Goal: Information Seeking & Learning: Learn about a topic

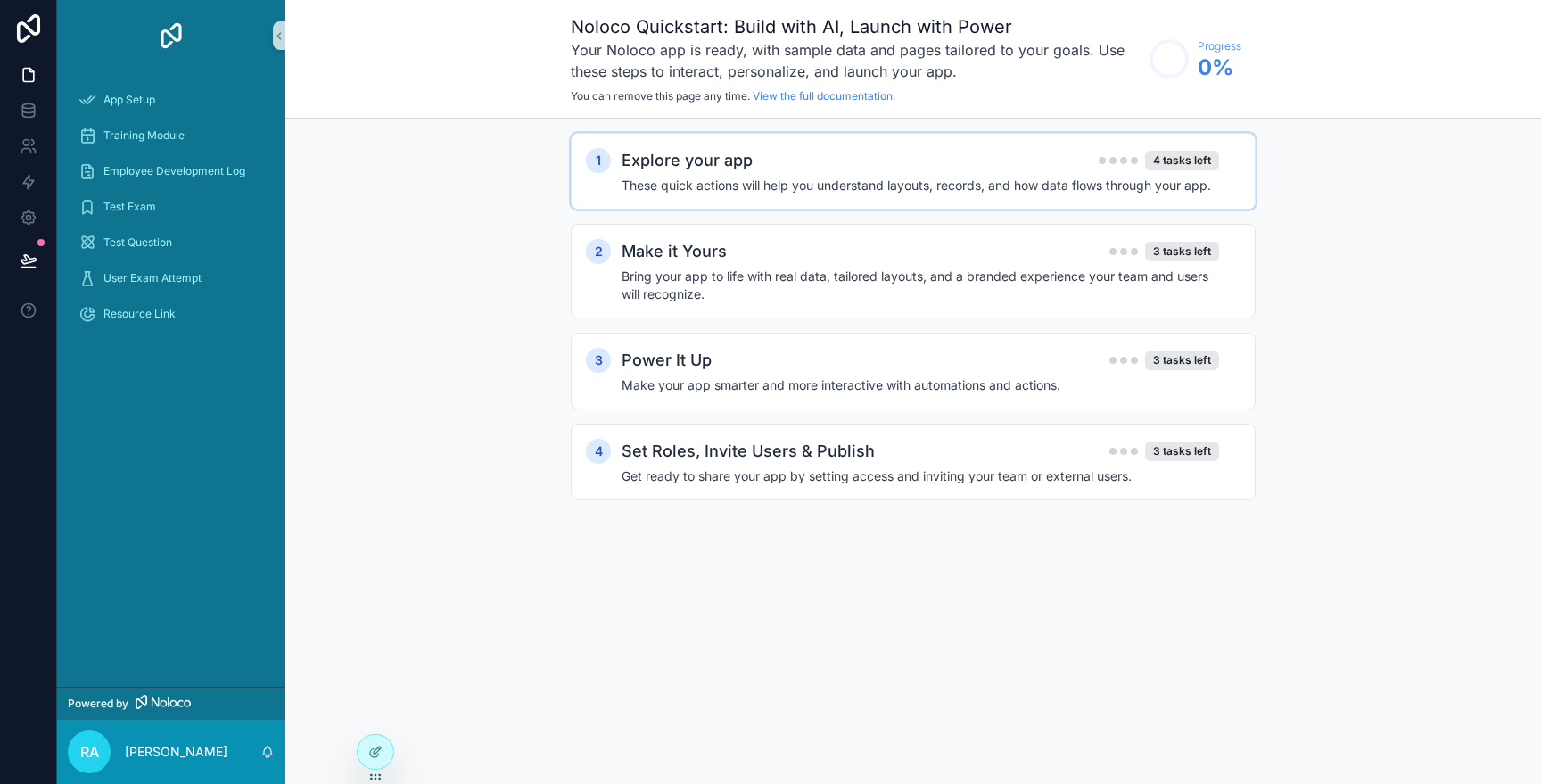
click at [888, 178] on h4 "These quick actions will help you understand layouts, records, and how data flo…" at bounding box center [920, 185] width 597 height 18
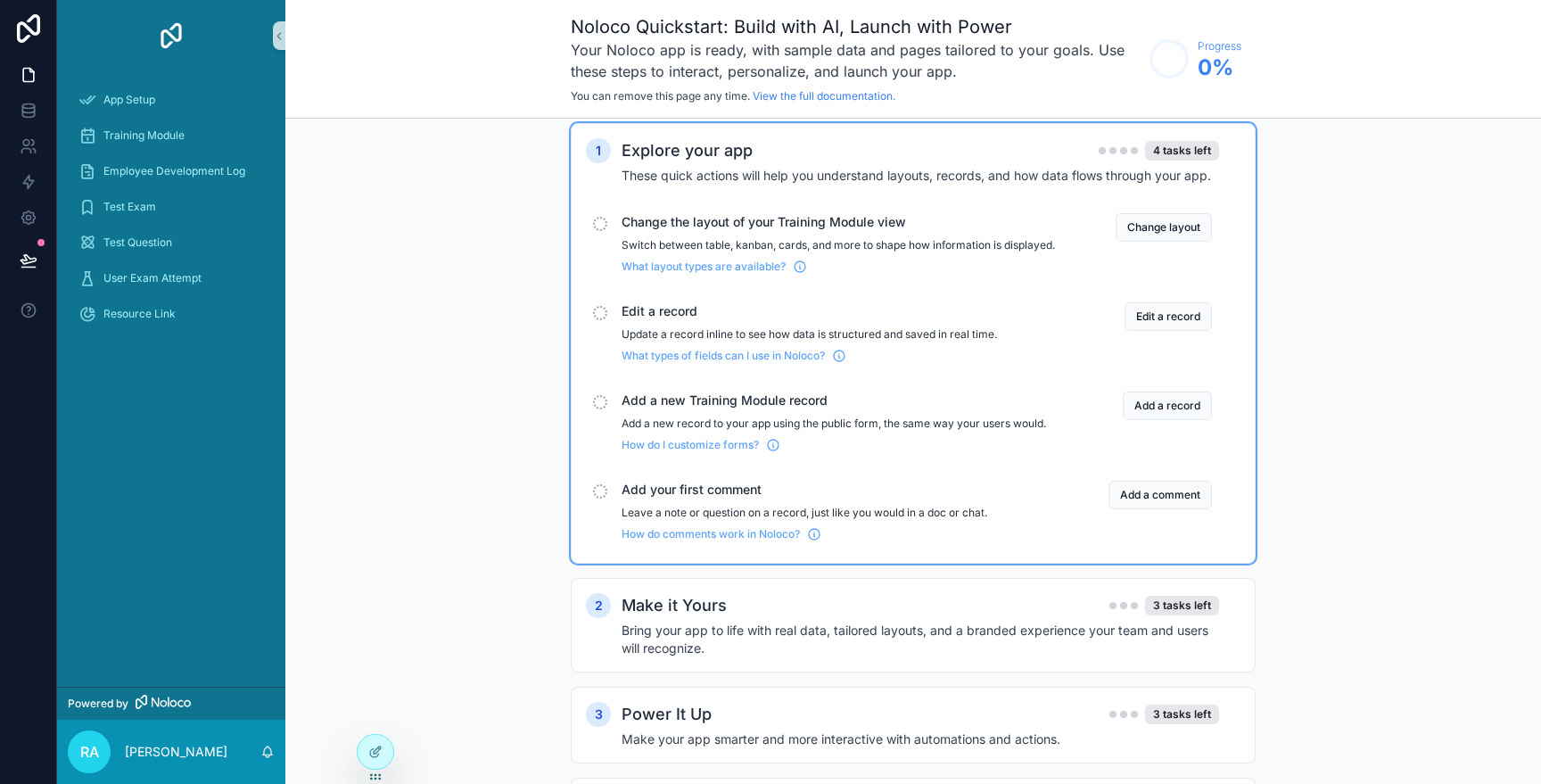
scroll to position [12, 0]
click at [1172, 226] on button "Change layout" at bounding box center [1164, 225] width 96 height 28
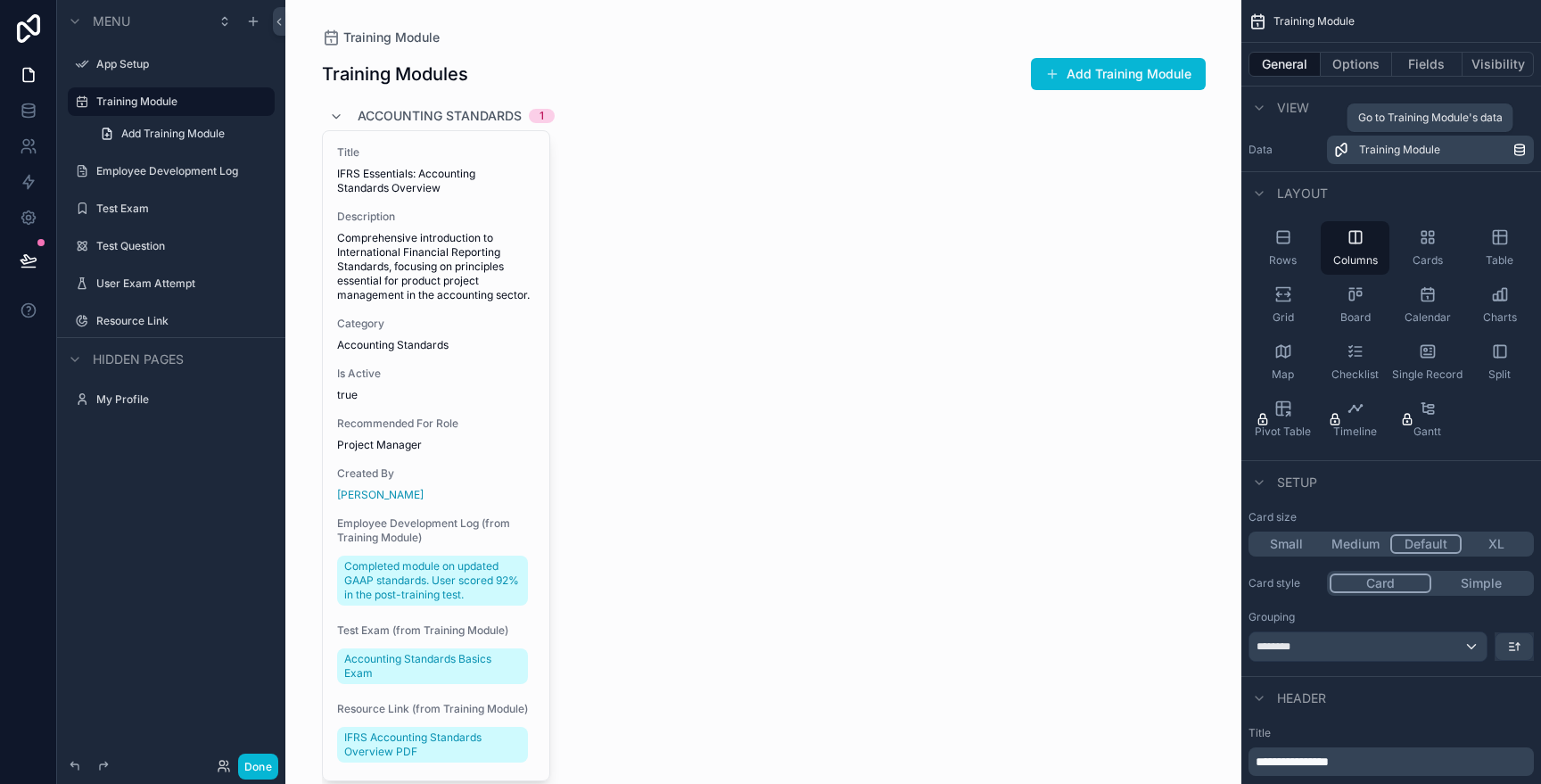
click at [1473, 151] on div "Training Module" at bounding box center [1435, 150] width 153 height 15
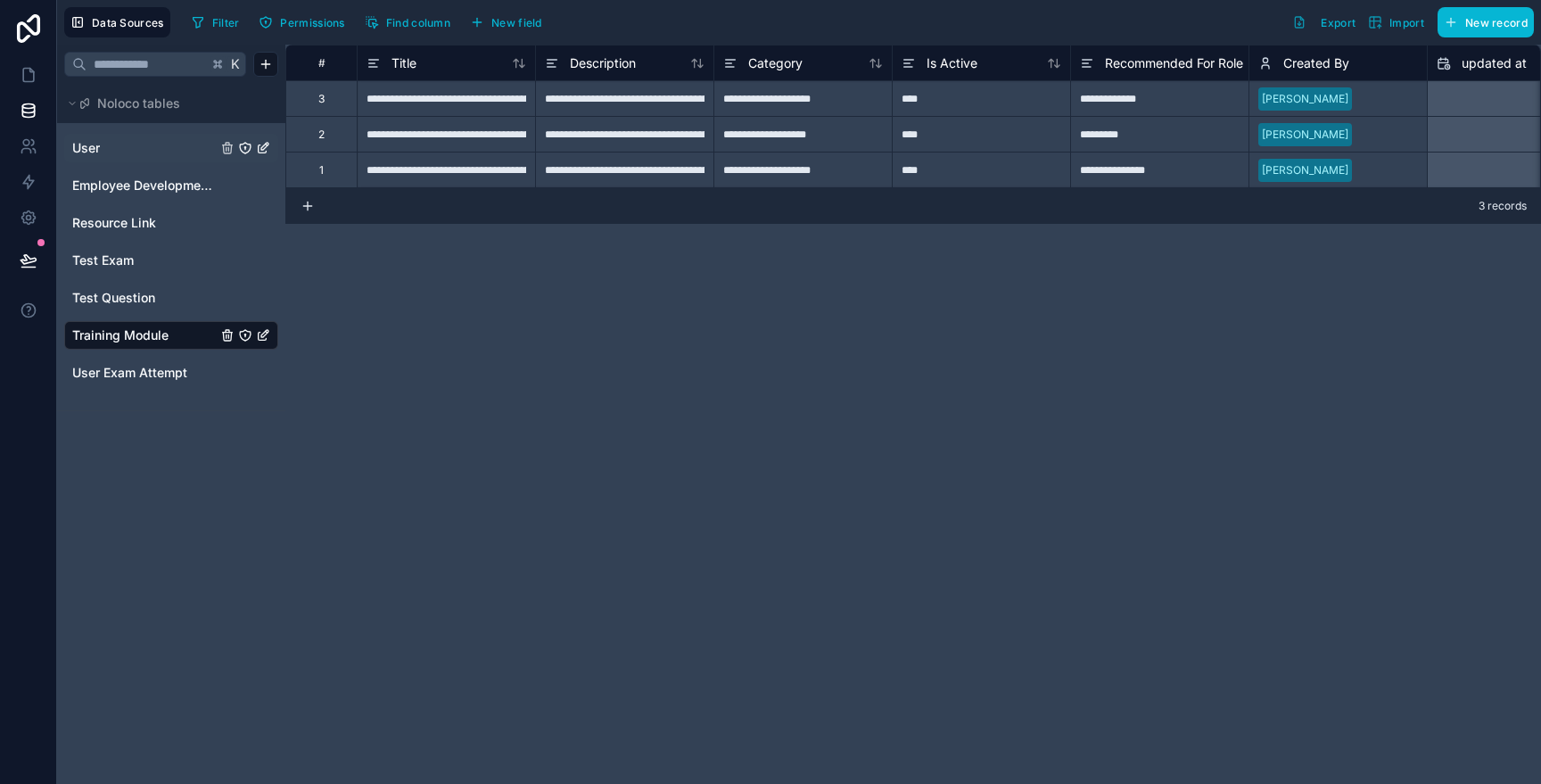
click at [101, 157] on link "User" at bounding box center [144, 148] width 144 height 18
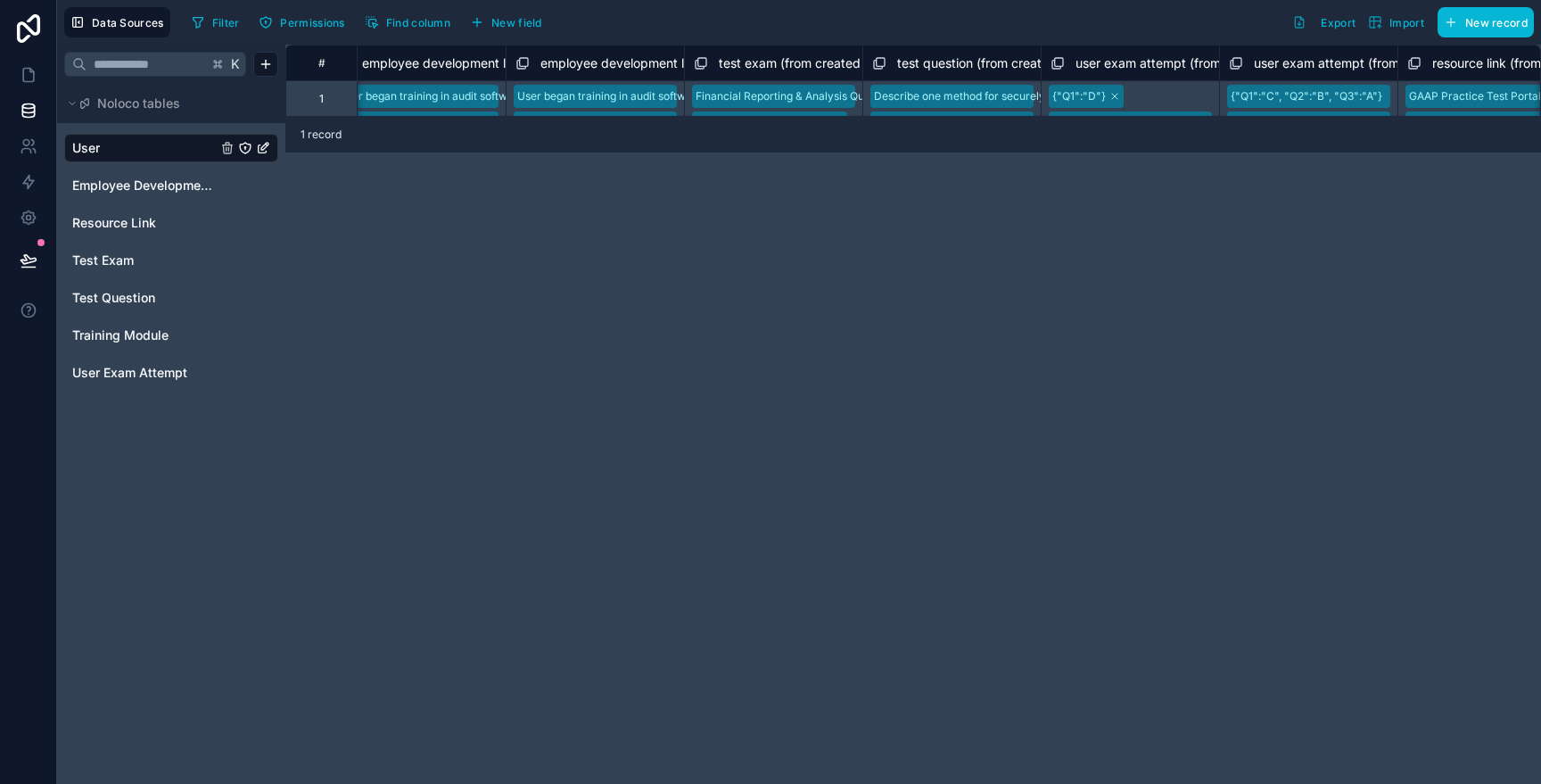
scroll to position [0, 2530]
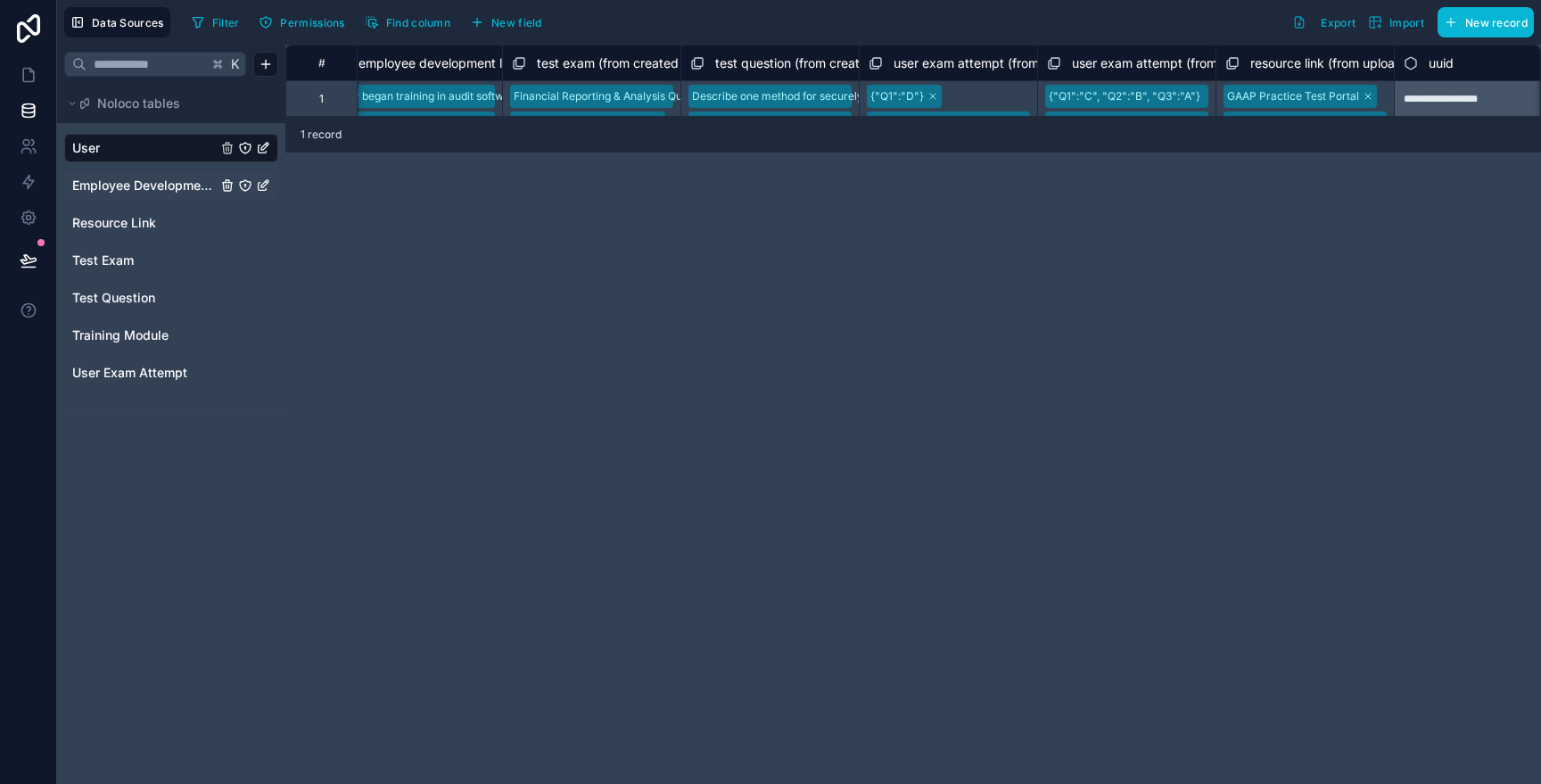
click at [112, 190] on span "Employee Development Log" at bounding box center [144, 185] width 144 height 18
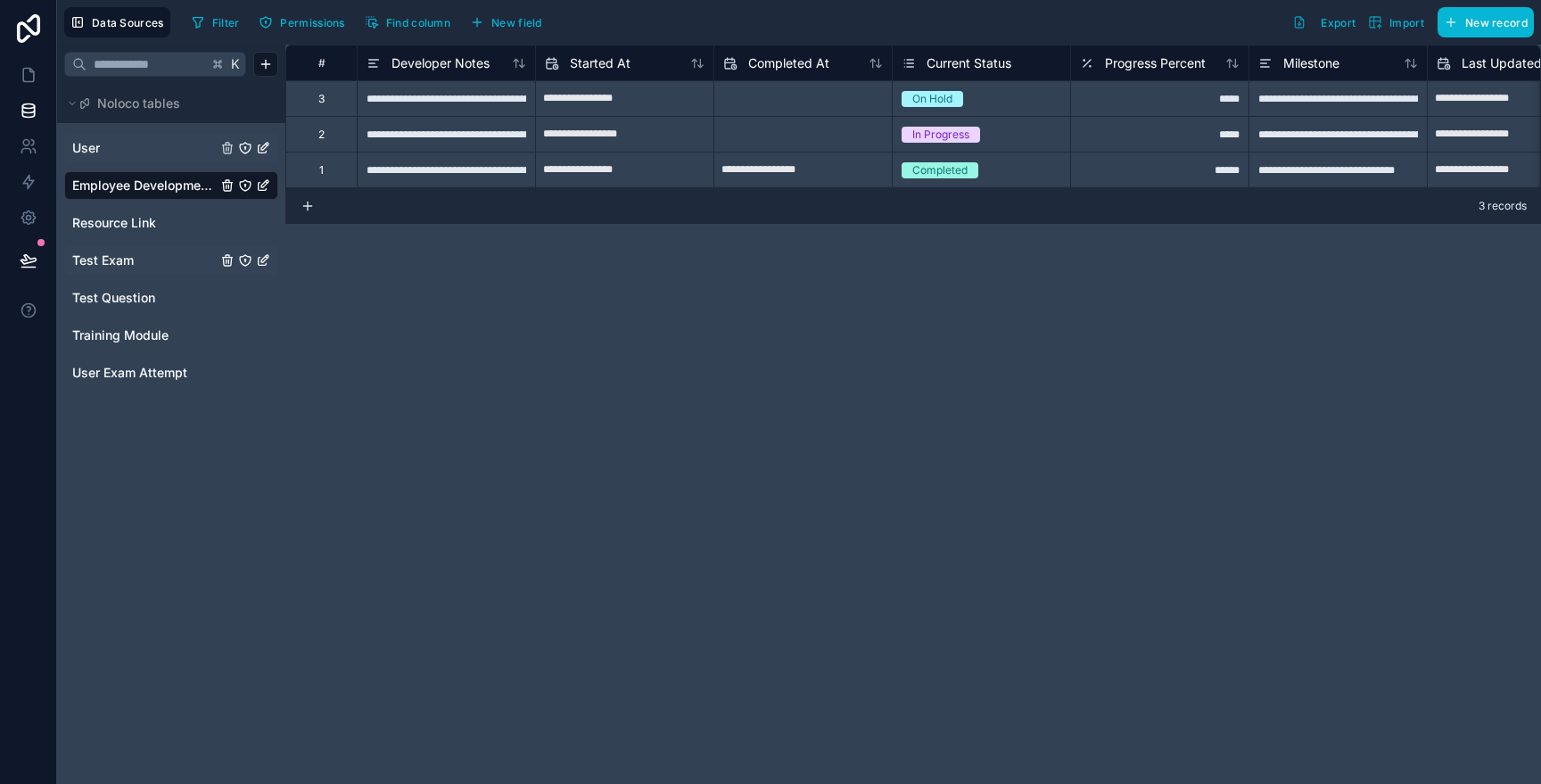
click at [87, 255] on span "Test Exam" at bounding box center [103, 261] width 62 height 18
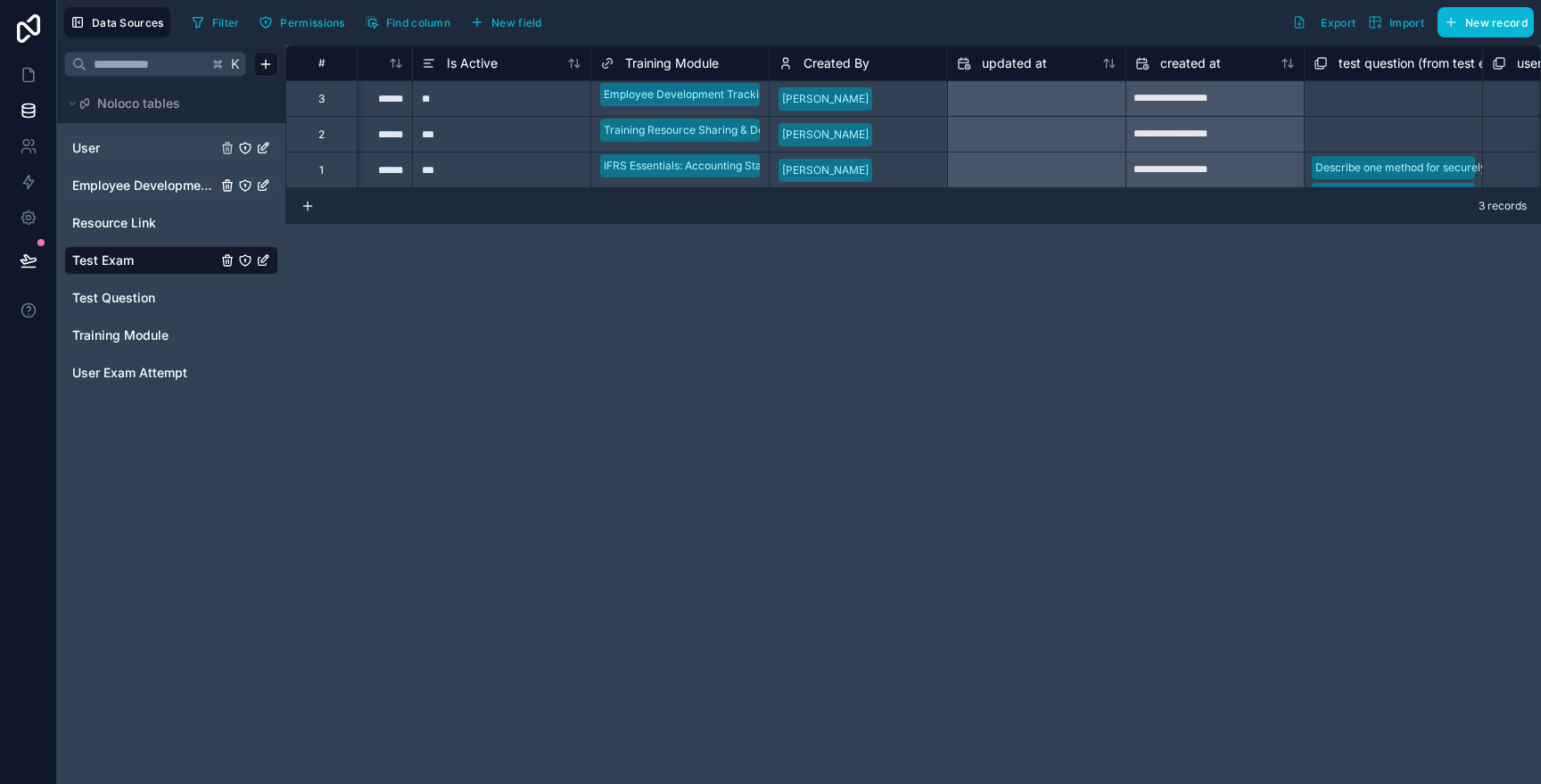
scroll to position [0, 1135]
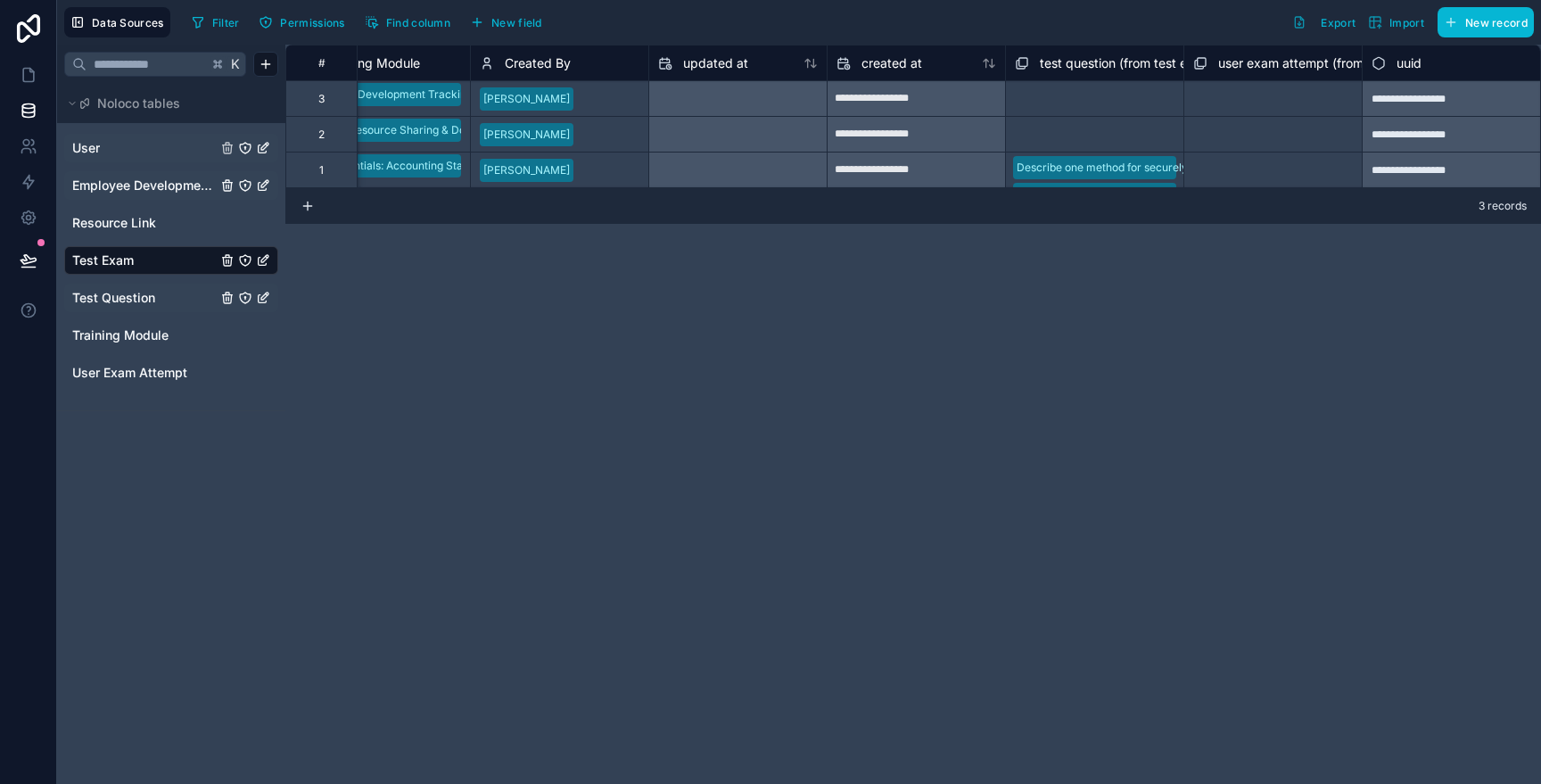
click at [126, 290] on span "Test Question" at bounding box center [114, 298] width 83 height 18
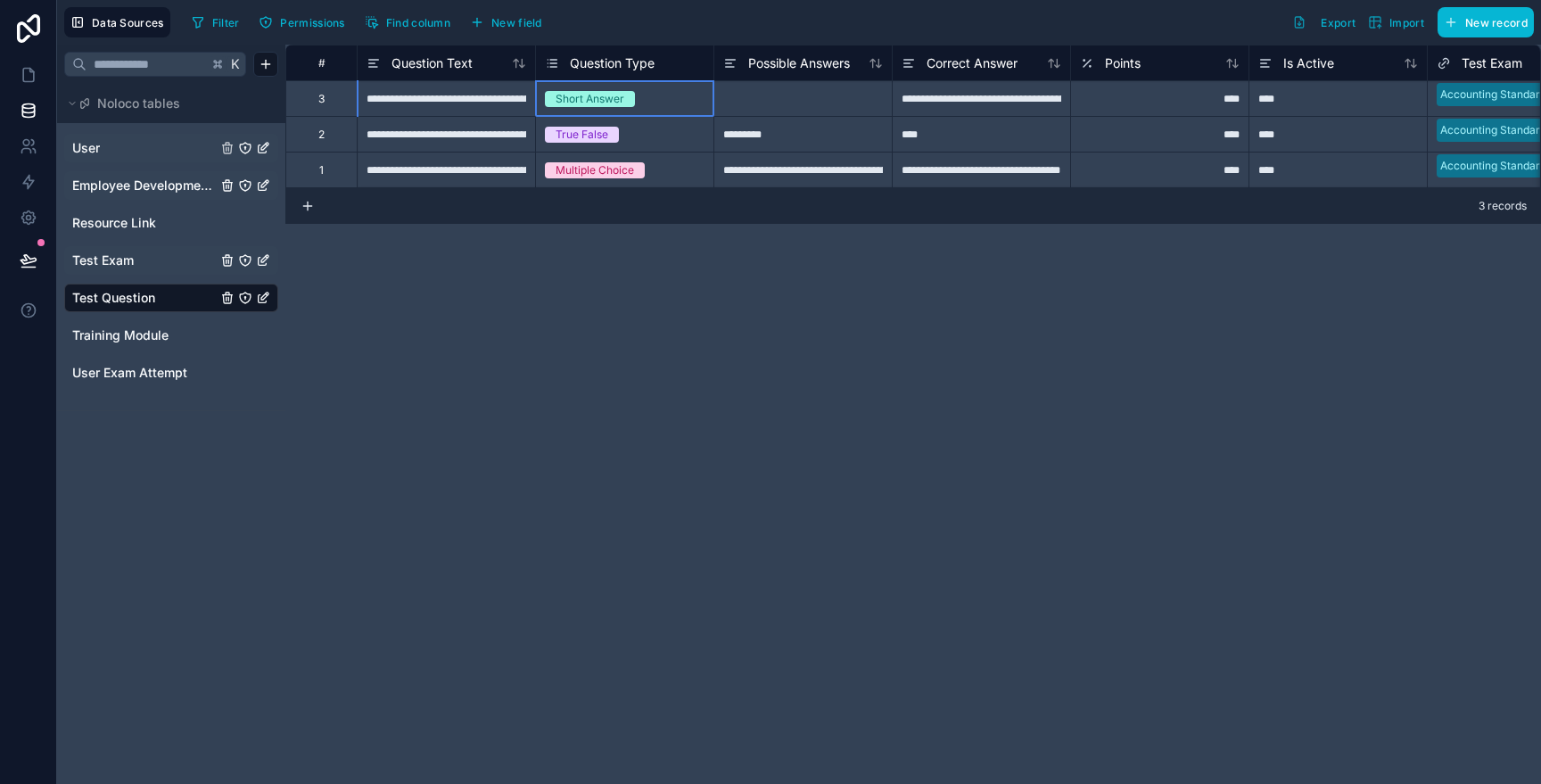
click at [571, 99] on div "Short Answer" at bounding box center [590, 99] width 69 height 16
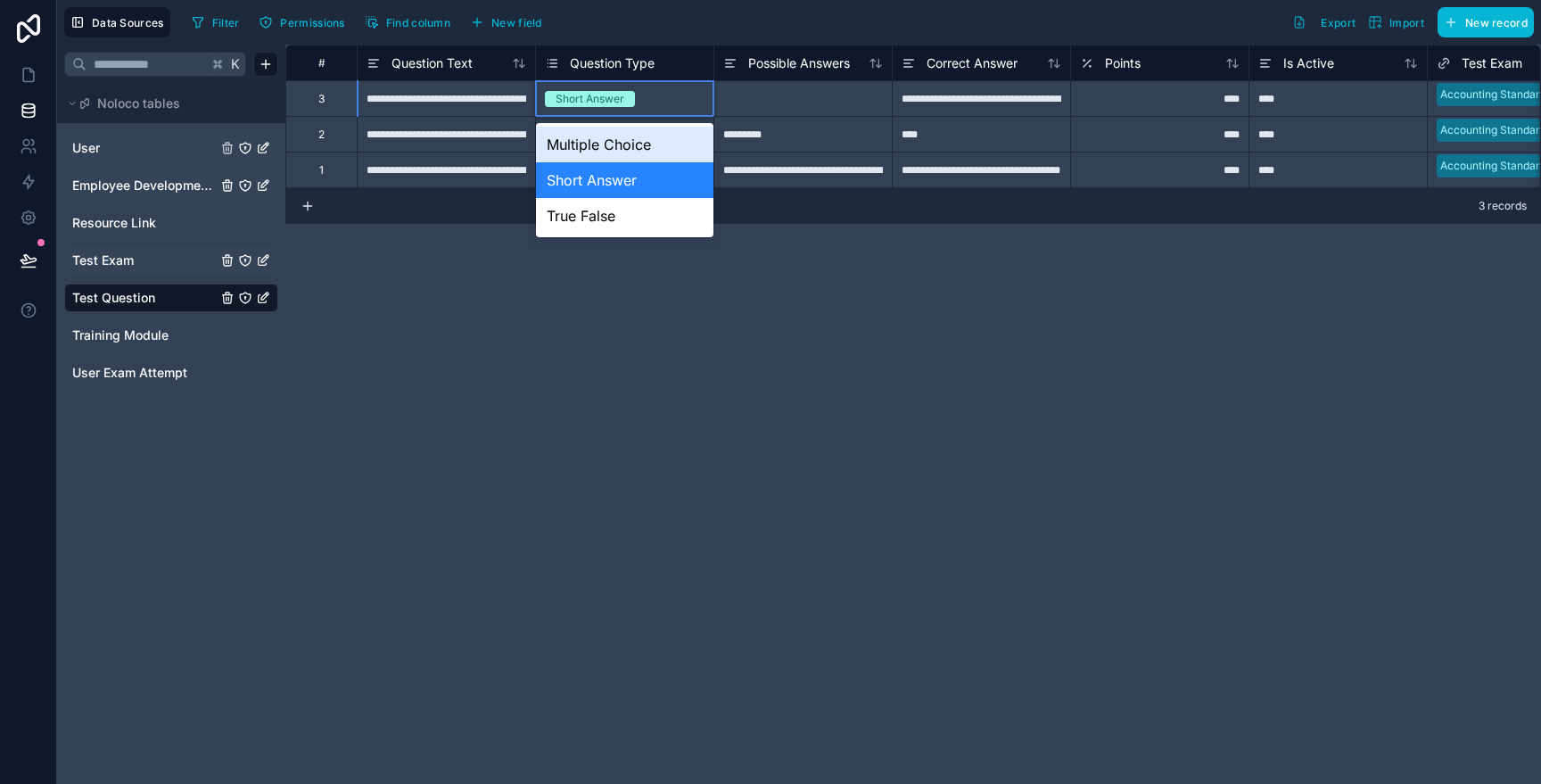
click at [571, 99] on div "Short Answer" at bounding box center [590, 99] width 69 height 16
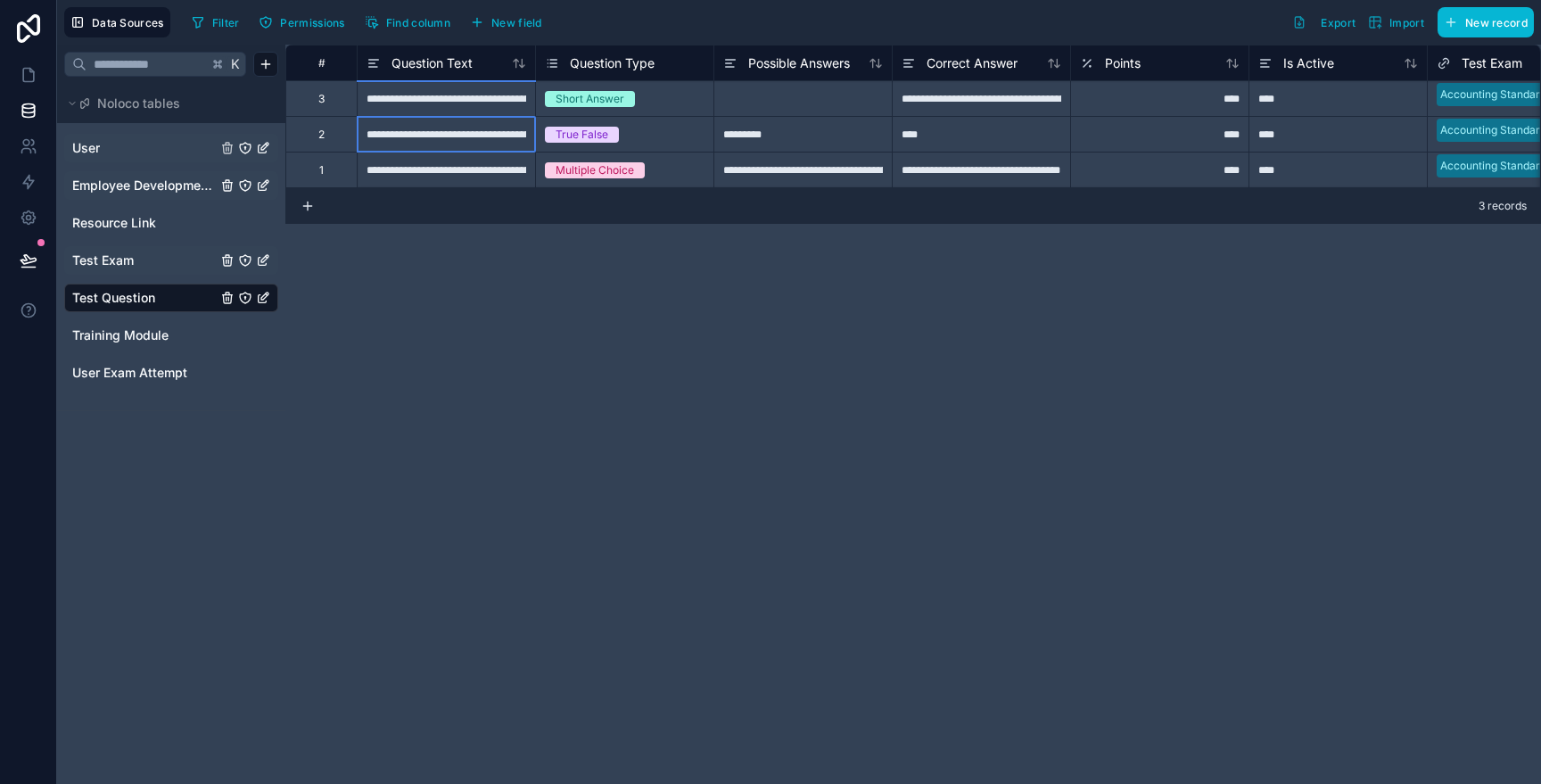
click at [472, 149] on div "**********" at bounding box center [446, 133] width 178 height 35
click at [592, 141] on div "True False" at bounding box center [582, 134] width 53 height 16
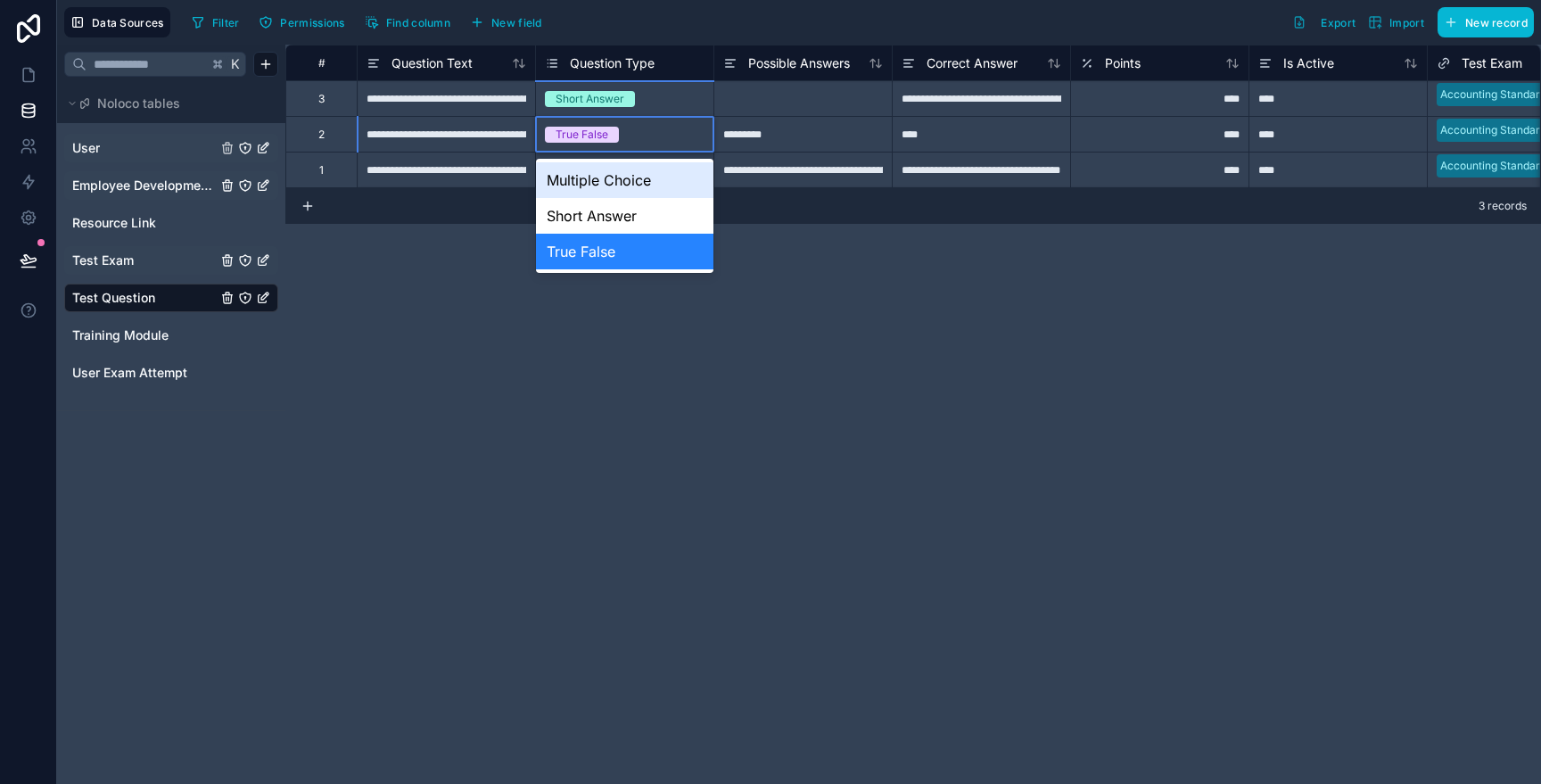
click at [144, 137] on div "User" at bounding box center [171, 147] width 214 height 28
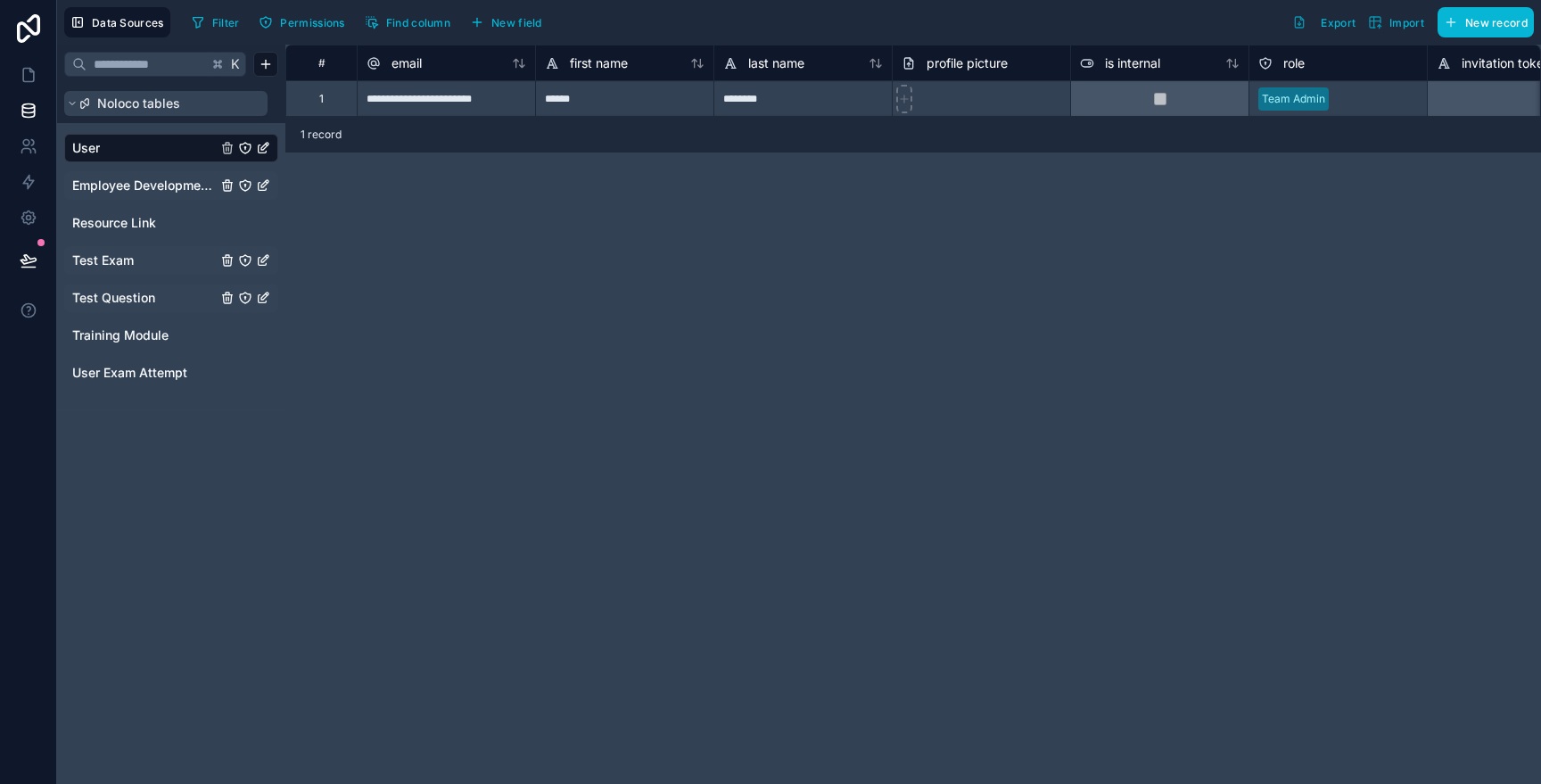
click at [80, 104] on icon at bounding box center [84, 103] width 11 height 11
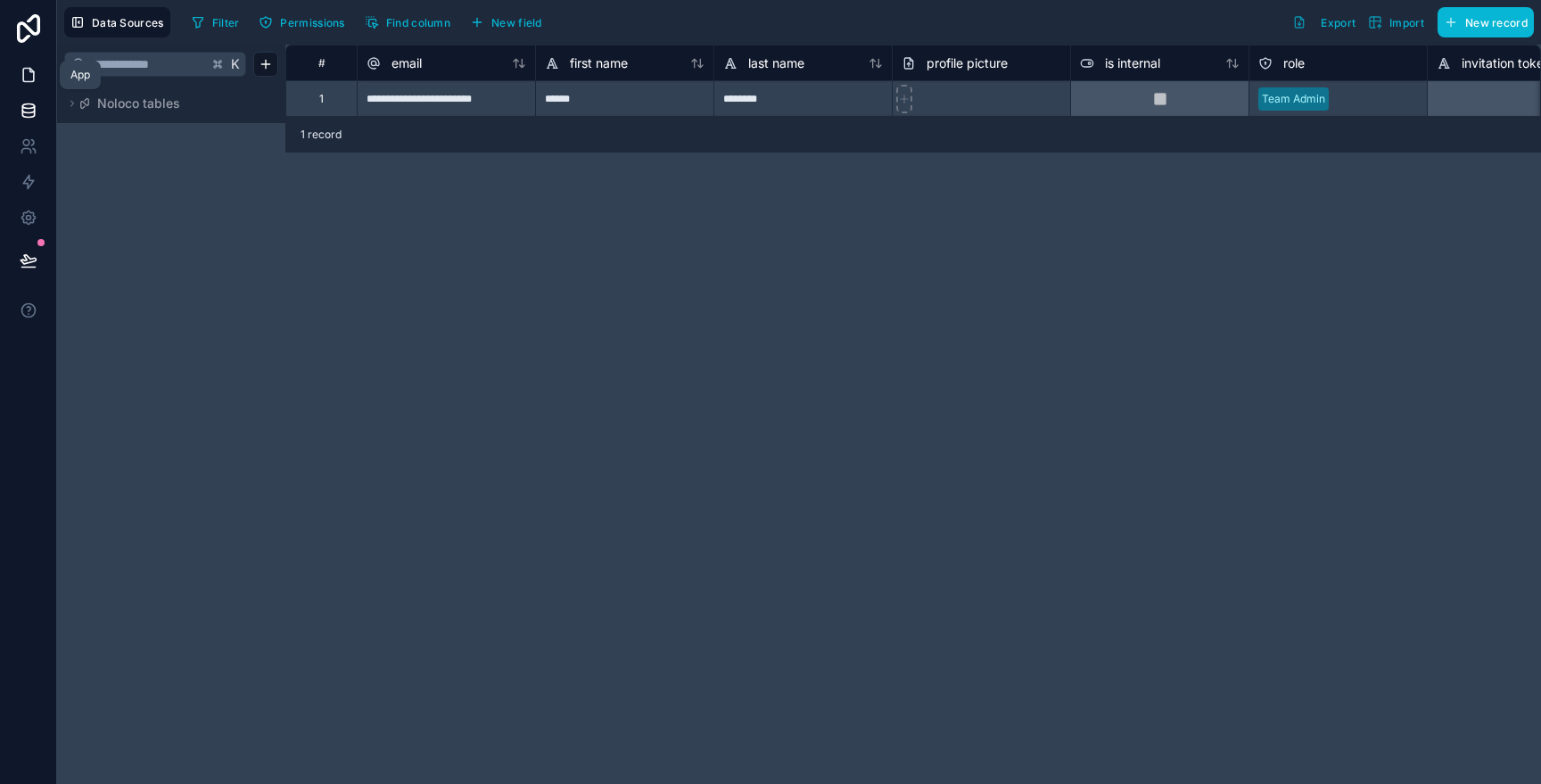
click at [28, 83] on icon at bounding box center [28, 74] width 18 height 18
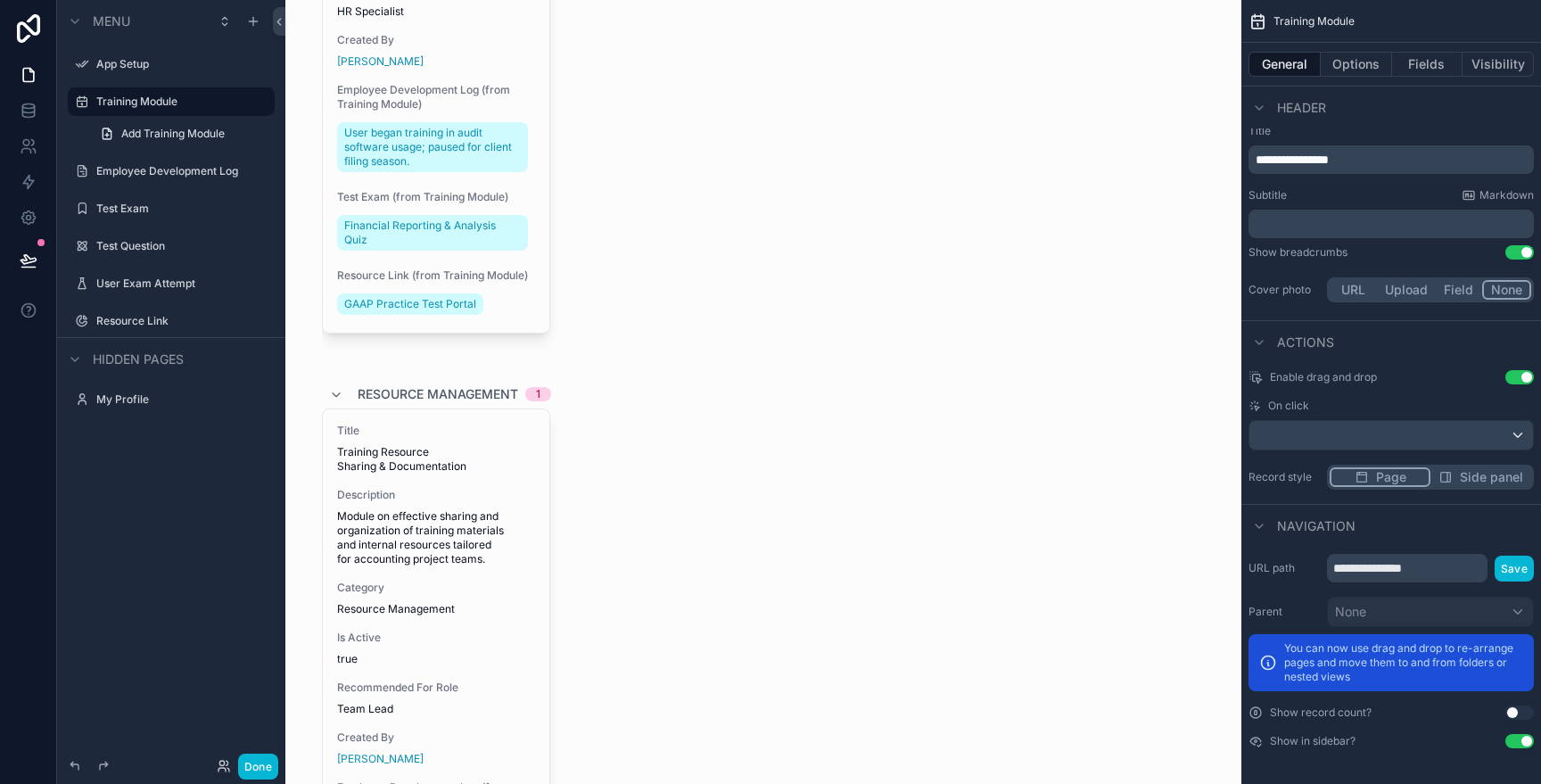
scroll to position [1537, 0]
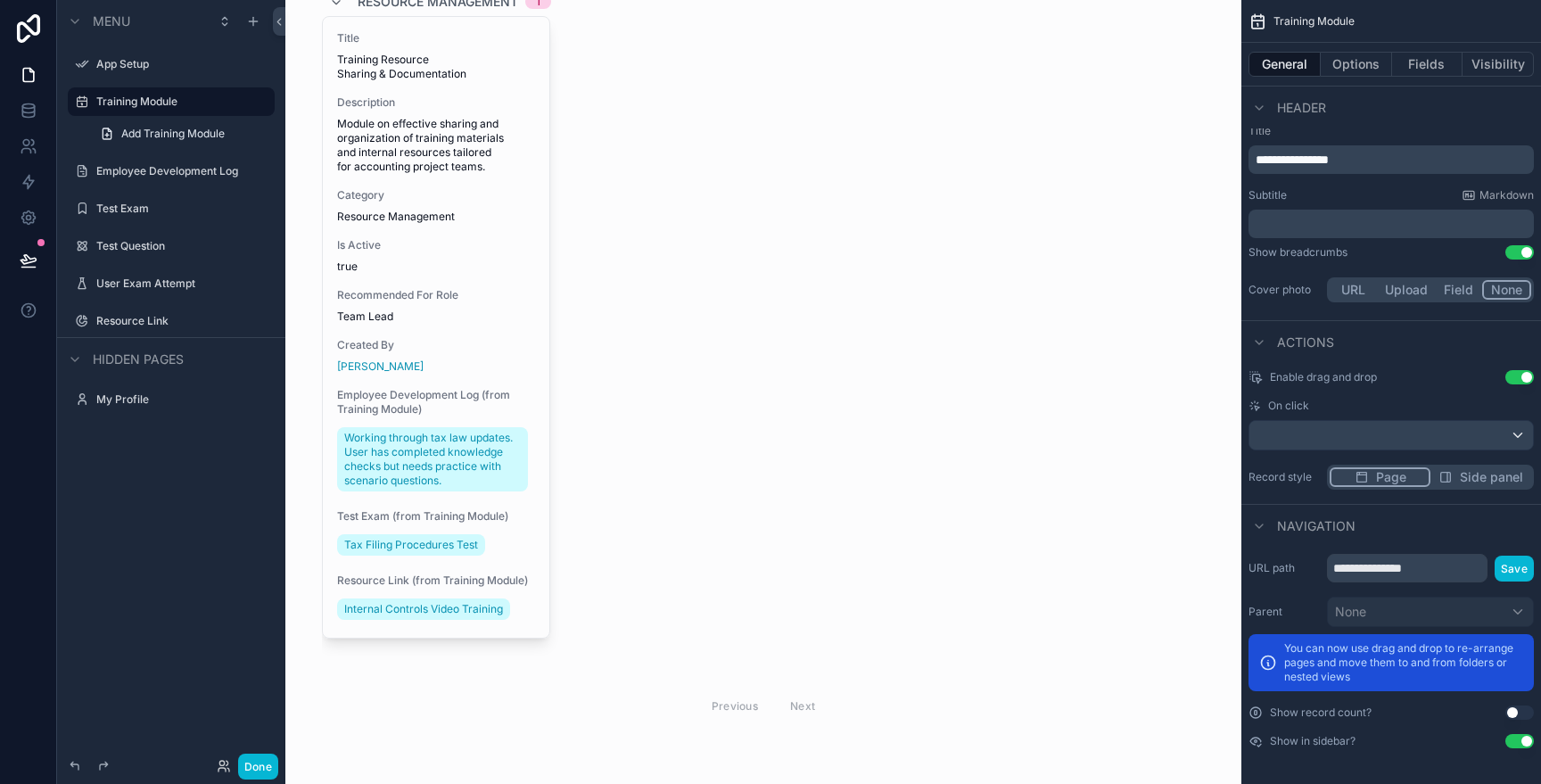
click at [196, 591] on div "Menu App Setup Training Module Add Training Module Employee Development Log Tes…" at bounding box center [171, 381] width 228 height 762
click at [126, 395] on label "My Profile" at bounding box center [168, 399] width 143 height 15
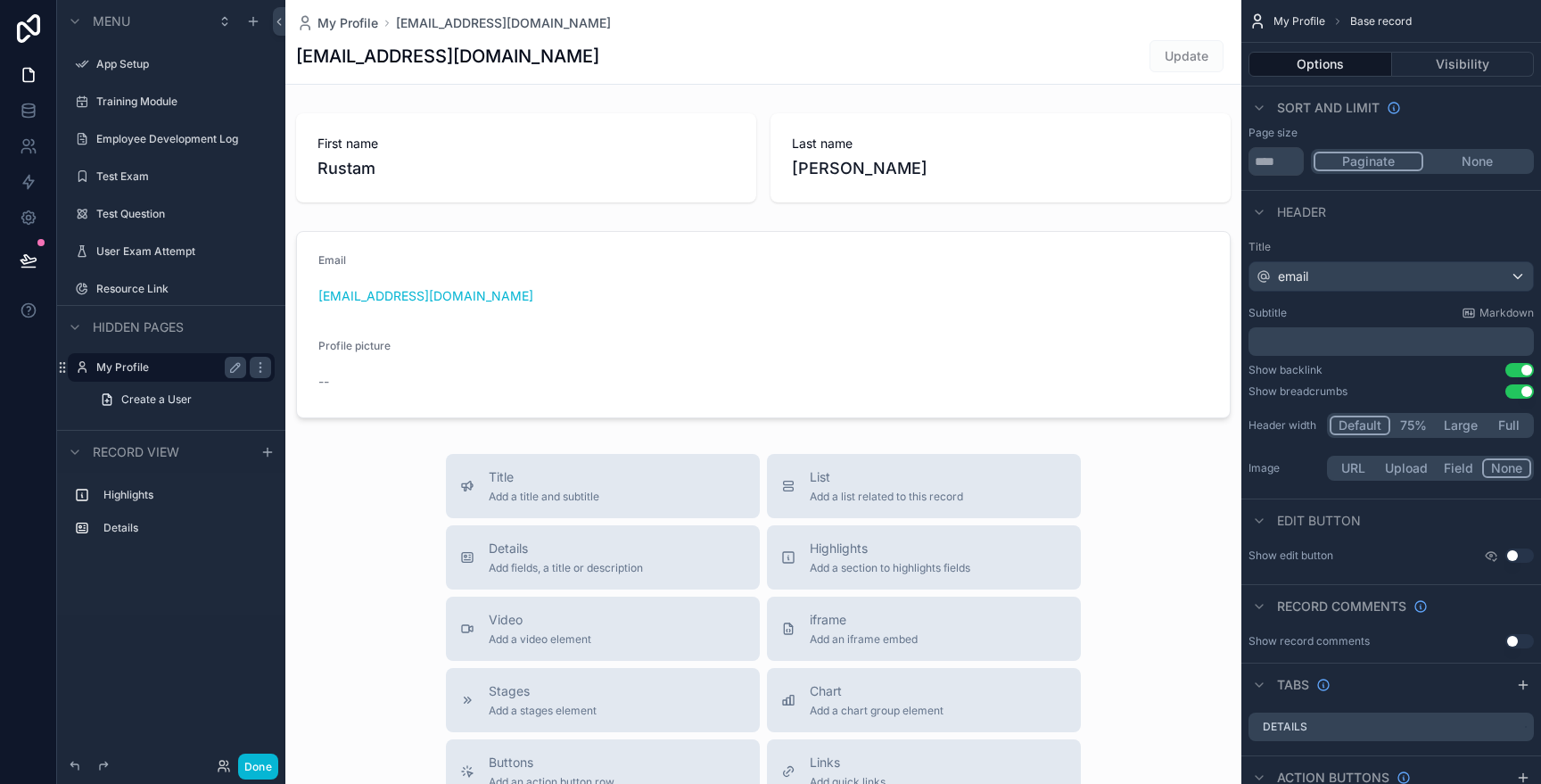
click at [1183, 43] on span "Update" at bounding box center [1187, 56] width 75 height 32
click at [31, 21] on icon at bounding box center [28, 28] width 24 height 28
